Goal: Task Accomplishment & Management: Use online tool/utility

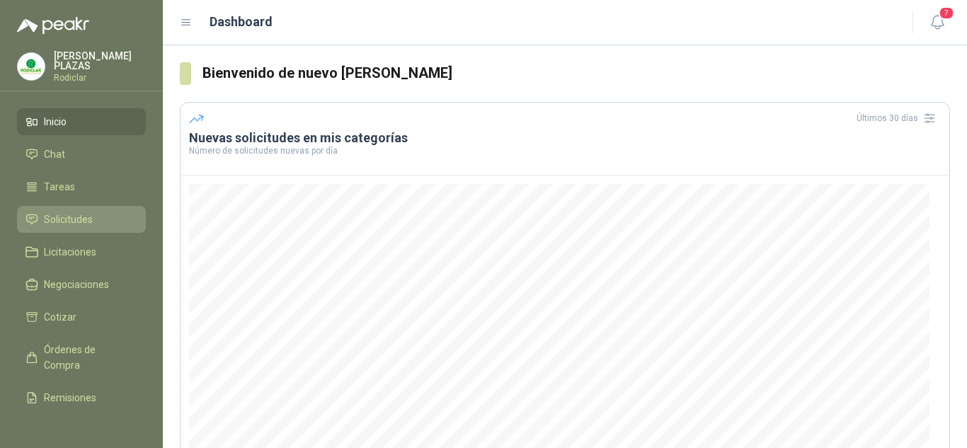
click at [85, 215] on span "Solicitudes" at bounding box center [68, 220] width 49 height 16
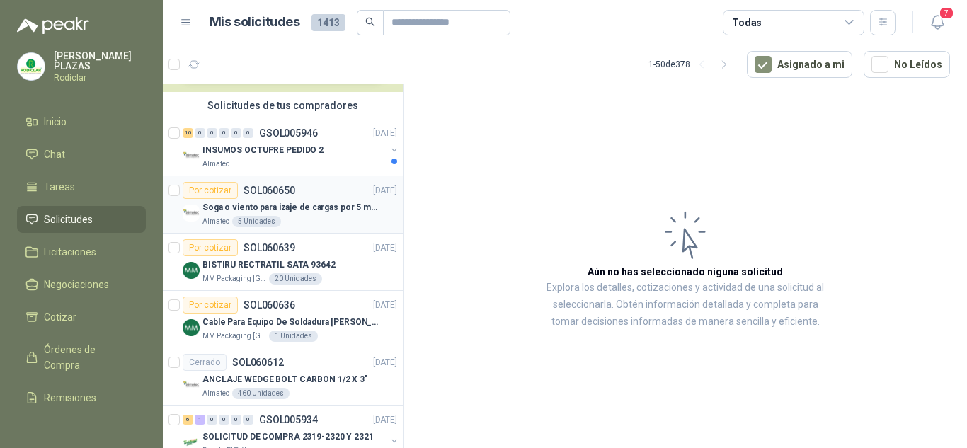
scroll to position [71, 0]
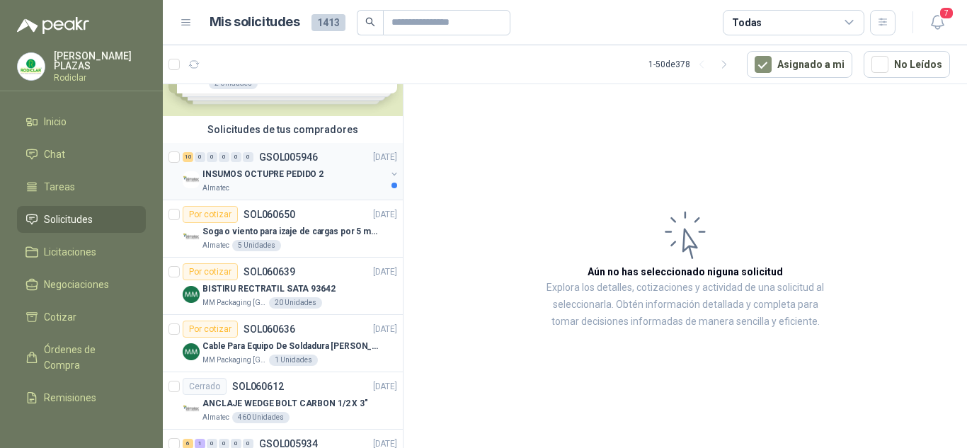
click at [273, 170] on p "INSUMOS OCTUPRE PEDIDO 2" at bounding box center [262, 174] width 121 height 13
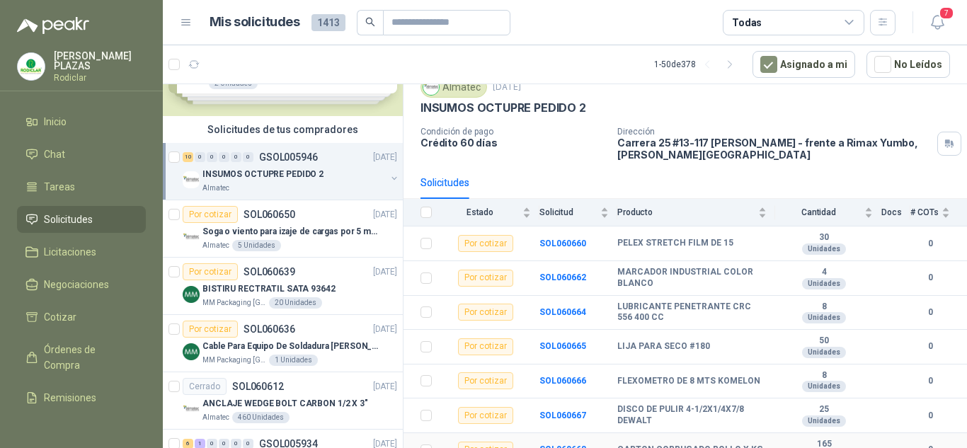
scroll to position [33, 0]
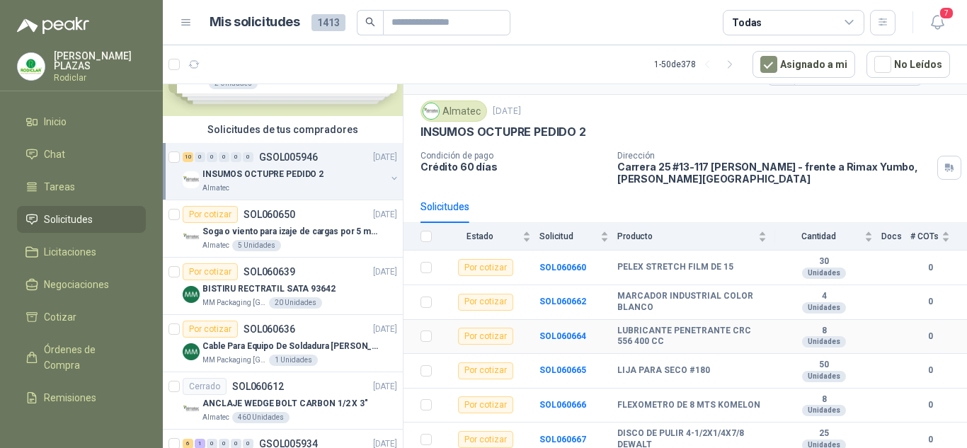
click at [686, 335] on b "LUBRICANTE PENETRANTE CRC 556 400 CC" at bounding box center [691, 337] width 149 height 22
click at [675, 326] on b "LUBRICANTE PENETRANTE CRC 556 400 CC" at bounding box center [691, 337] width 149 height 22
click at [564, 334] on b "SOL060664" at bounding box center [562, 336] width 47 height 10
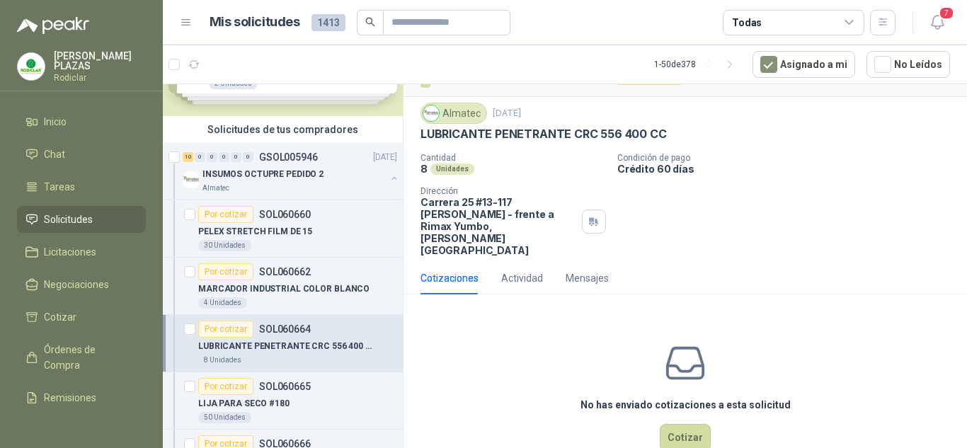
scroll to position [38, 0]
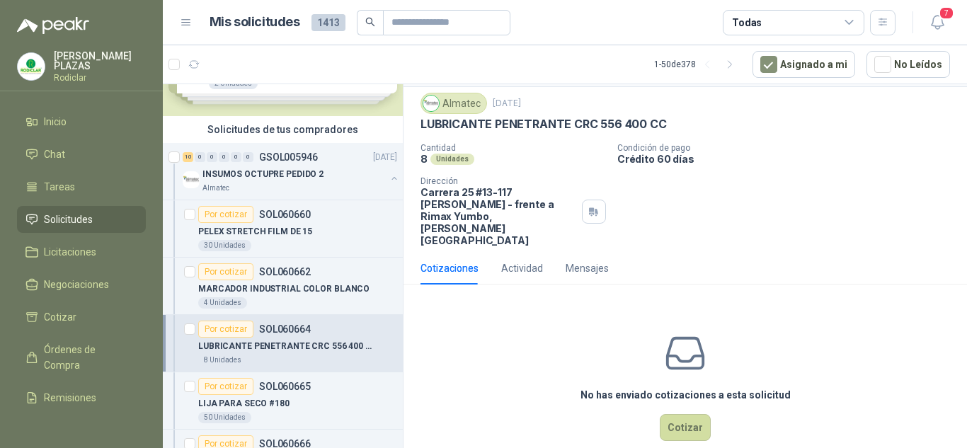
click at [453, 260] on div "Cotizaciones" at bounding box center [449, 268] width 58 height 16
click at [428, 260] on div "Cotizaciones" at bounding box center [449, 268] width 58 height 16
click at [684, 414] on button "Cotizar" at bounding box center [685, 427] width 51 height 27
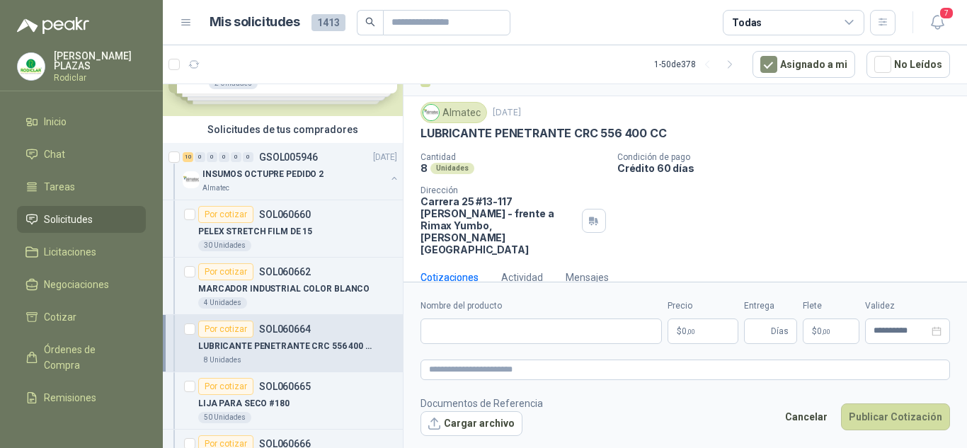
scroll to position [28, 0]
drag, startPoint x: 662, startPoint y: 130, endPoint x: 419, endPoint y: 136, distance: 243.5
click at [419, 136] on div "Almatec [DATE] LUBRICANTE PENETRANTE CRC 556 400 CC Cantidad 8 Unidades Condici…" at bounding box center [684, 179] width 563 height 165
copy p "LUBRICANTE PENETRANTE CRC 556 400 CC"
paste input "**********"
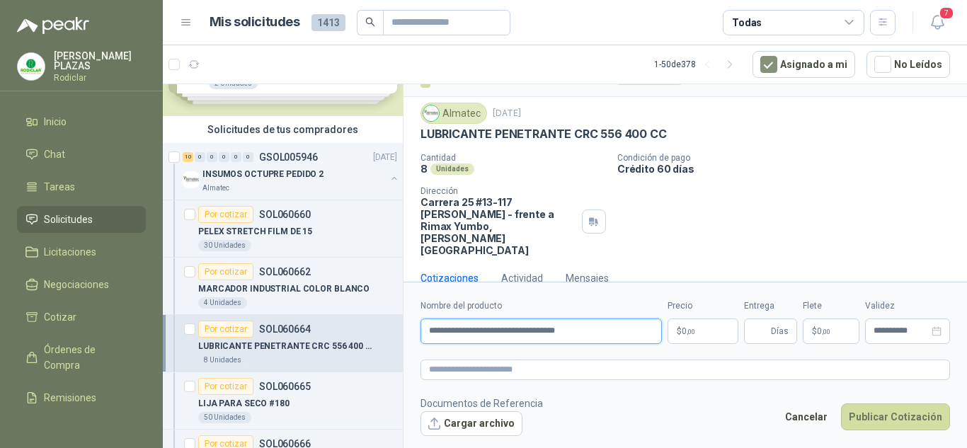
type input "**********"
click at [682, 329] on span "0 ,00" at bounding box center [687, 331] width 13 height 8
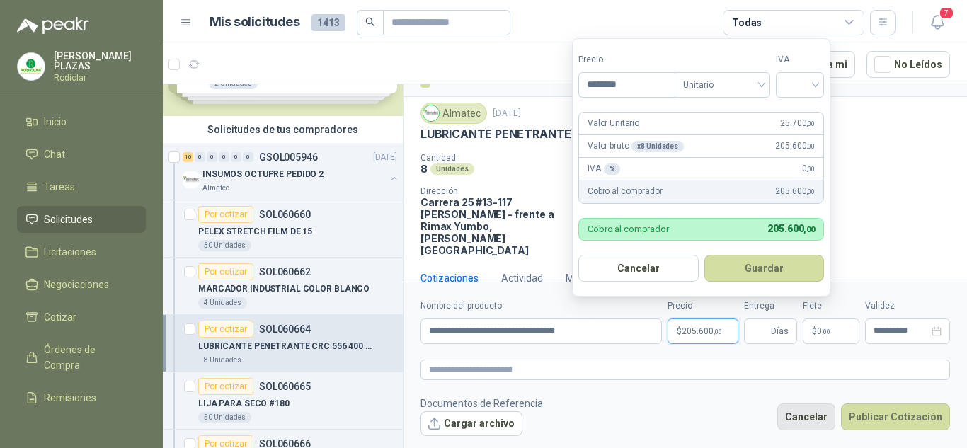
type input "********"
click at [704, 255] on button "Guardar" at bounding box center [764, 268] width 120 height 27
click at [744, 86] on span "Unitario" at bounding box center [722, 84] width 79 height 21
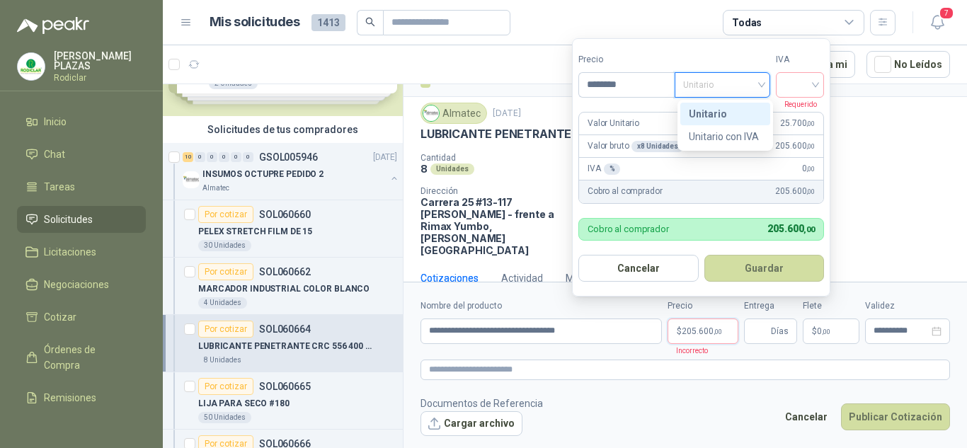
click at [736, 117] on div "Unitario" at bounding box center [725, 114] width 73 height 16
click at [813, 81] on input "search" at bounding box center [799, 83] width 31 height 21
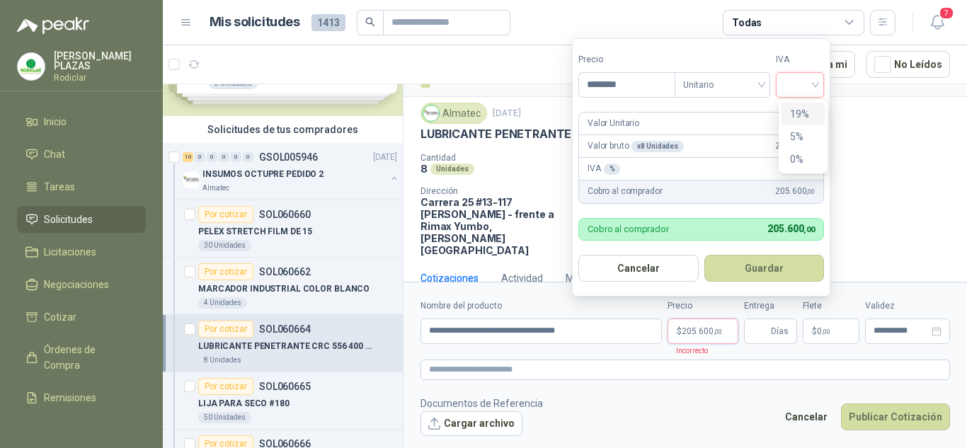
click at [803, 109] on div "19%" at bounding box center [803, 114] width 26 height 16
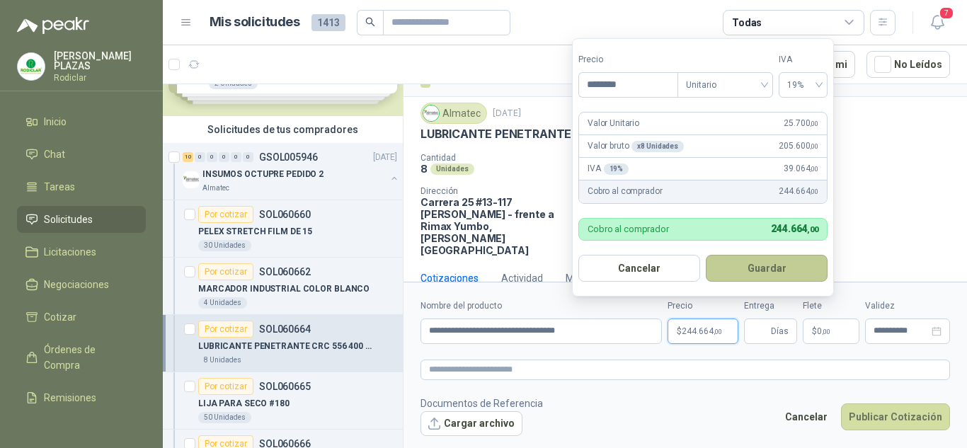
click at [777, 264] on button "Guardar" at bounding box center [767, 268] width 122 height 27
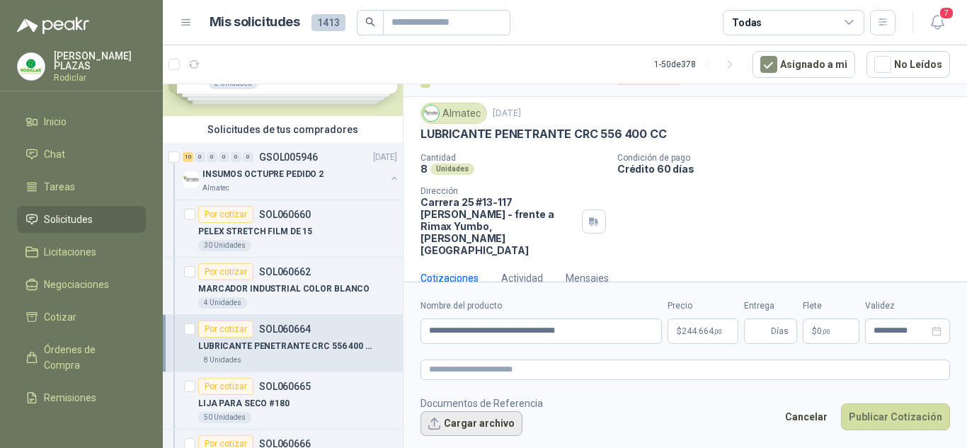
click at [479, 427] on button "Cargar archivo" at bounding box center [471, 423] width 102 height 25
click at [478, 426] on button "Cargar archivo" at bounding box center [471, 423] width 102 height 25
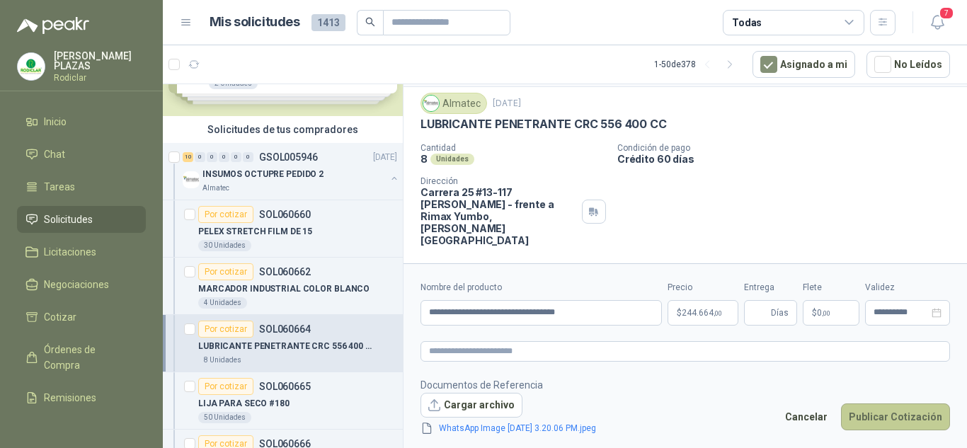
click at [913, 417] on button "Publicar Cotización" at bounding box center [895, 416] width 109 height 27
click at [768, 316] on input "Entrega" at bounding box center [760, 313] width 16 height 24
type input "*"
click at [619, 382] on p "Documentos de Referencia" at bounding box center [519, 385] width 198 height 16
click at [899, 408] on button "Publicar Cotización" at bounding box center [895, 416] width 109 height 27
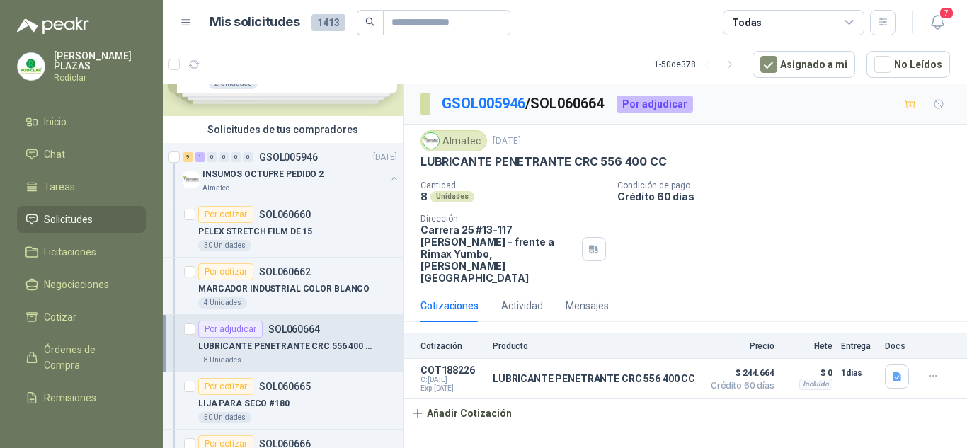
scroll to position [0, 0]
